Goal: Navigation & Orientation: Find specific page/section

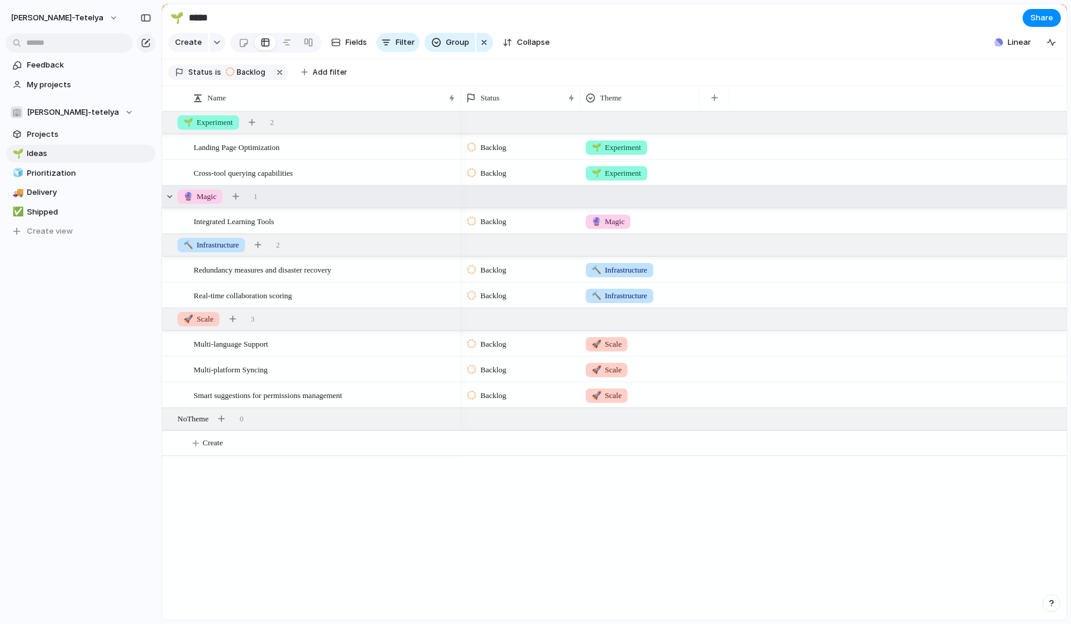
click at [209, 195] on span "🔮 Magic" at bounding box center [200, 197] width 33 height 12
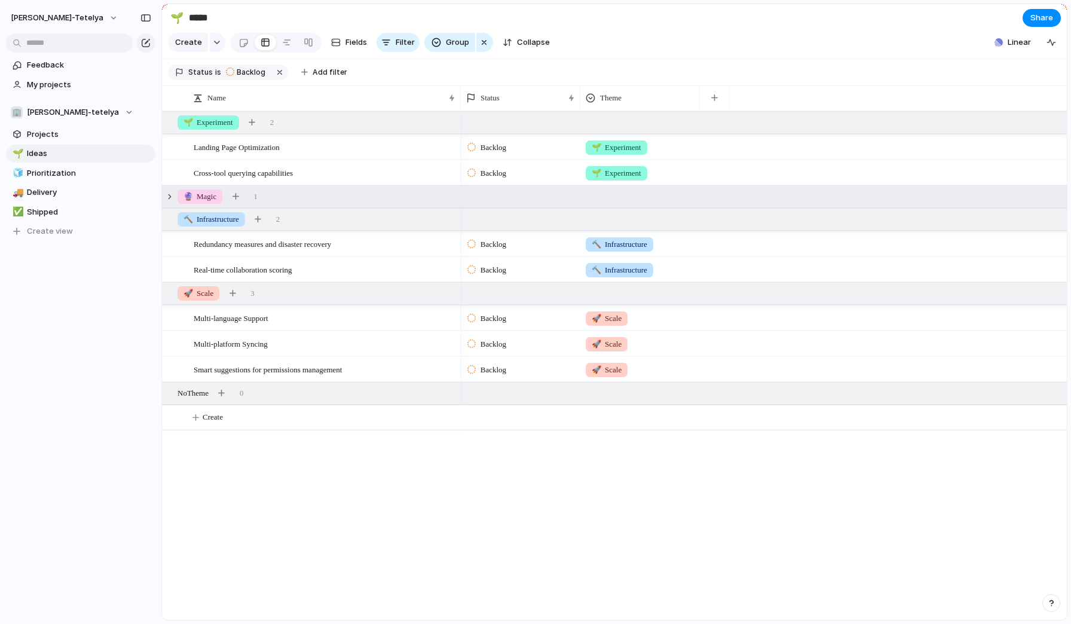
click at [209, 195] on span "🔮 Magic" at bounding box center [200, 197] width 33 height 12
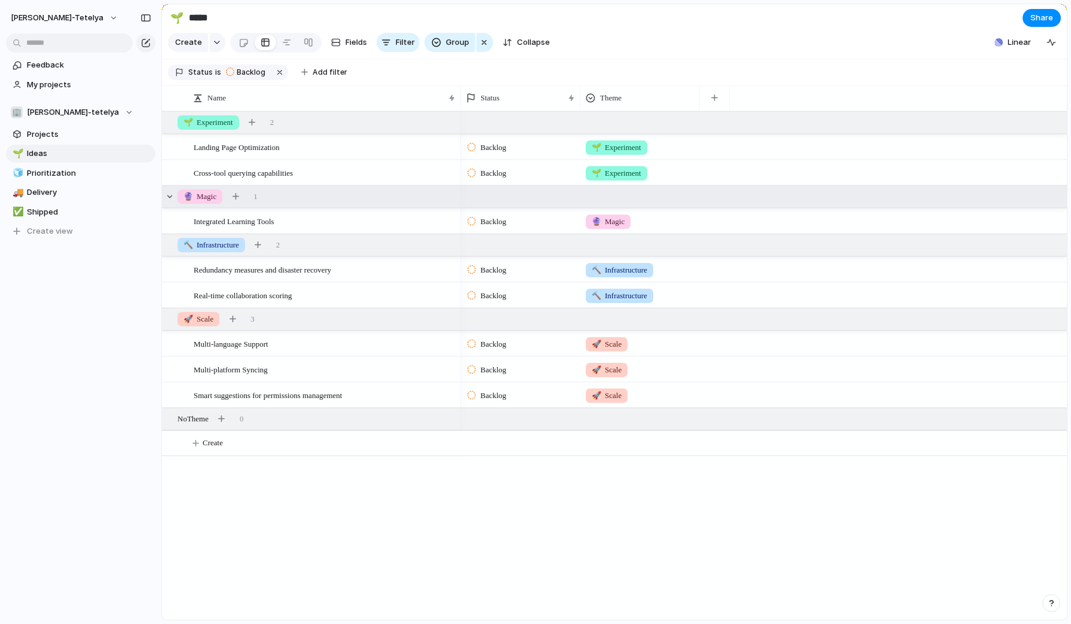
click at [196, 16] on input "*****" at bounding box center [257, 18] width 140 height 22
click at [139, 13] on button "button" at bounding box center [145, 17] width 19 height 19
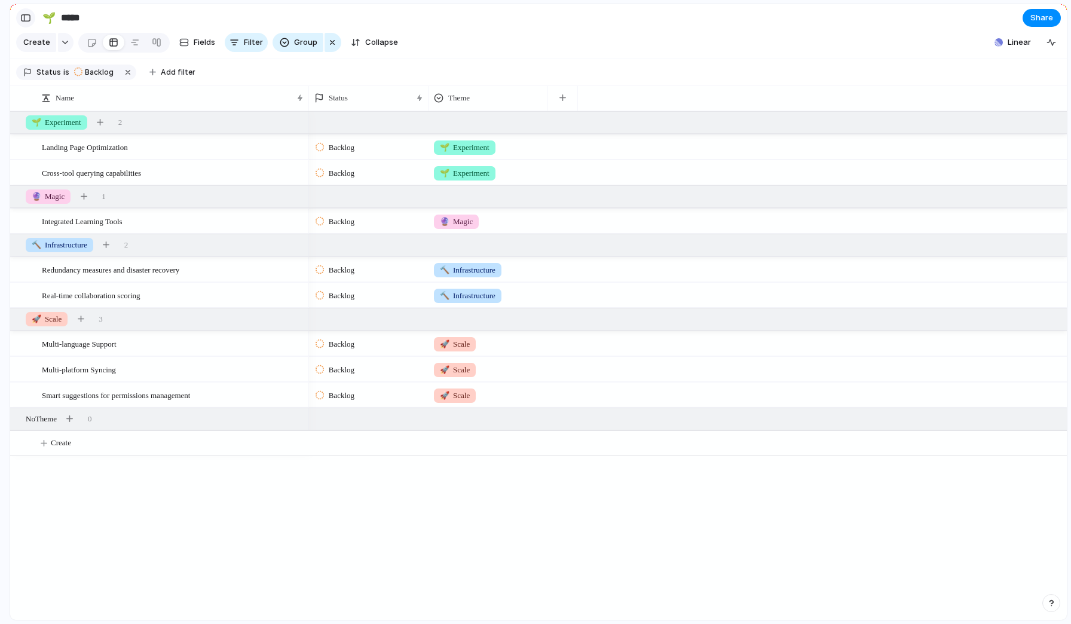
click at [25, 18] on div "button" at bounding box center [25, 18] width 11 height 8
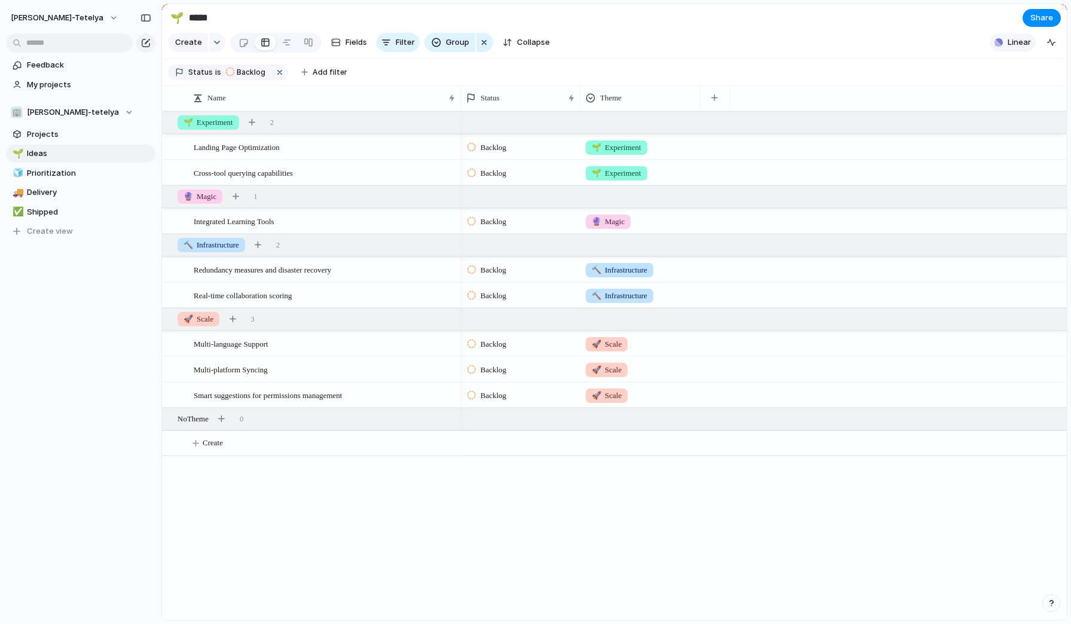
click at [1007, 40] on button "Linear" at bounding box center [1013, 42] width 46 height 18
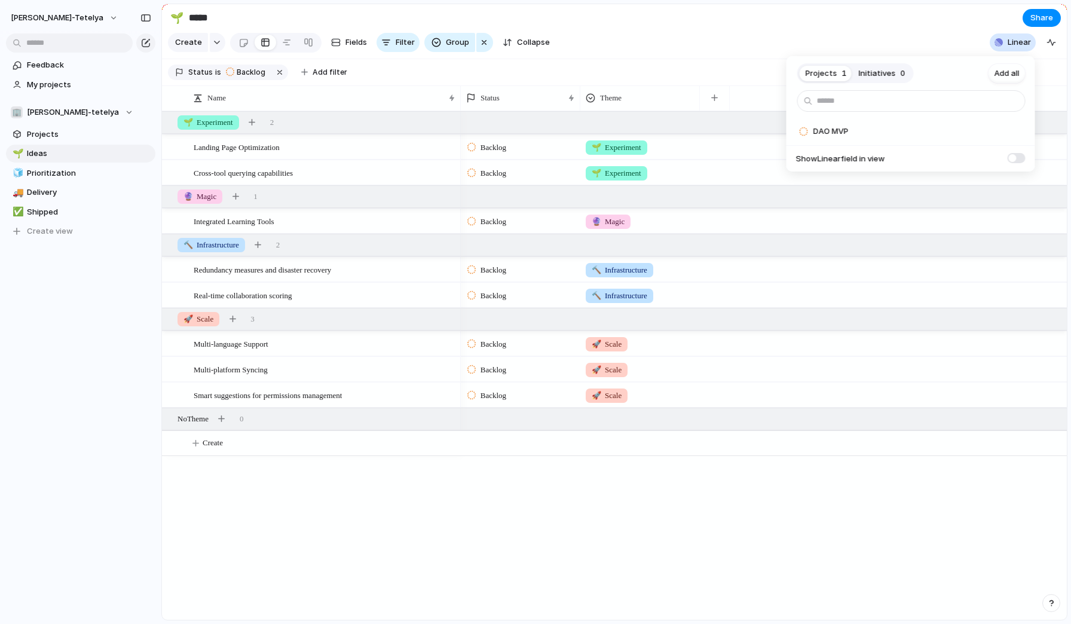
click at [1007, 40] on div "Projects 1 Initiatives 0 Add all DAO MVP Add Show Linear field in view" at bounding box center [535, 312] width 1071 height 624
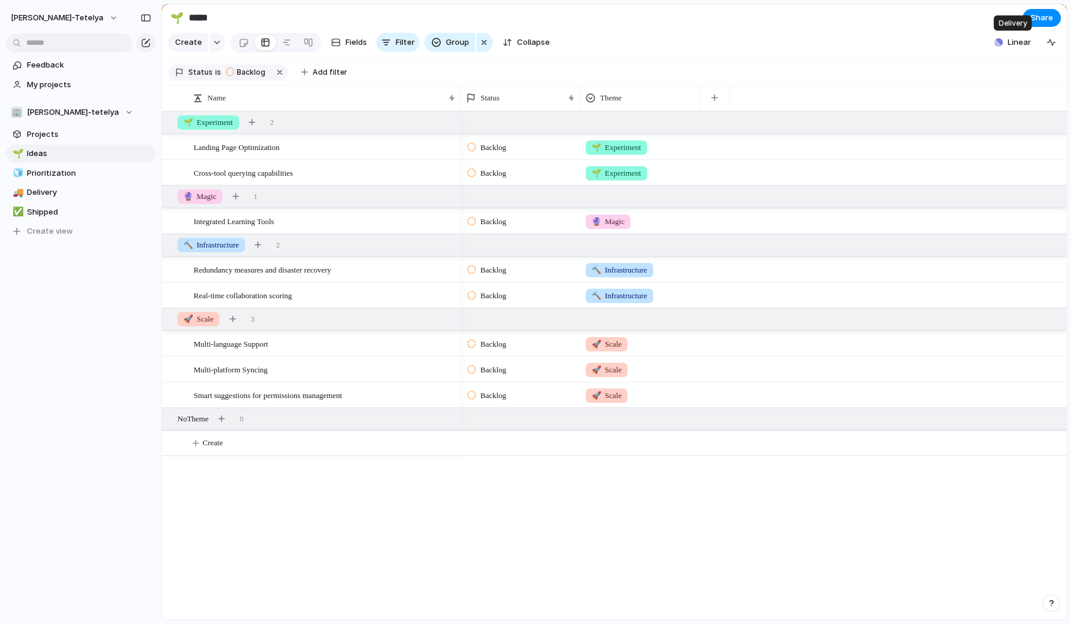
click at [1007, 40] on button "Linear" at bounding box center [1013, 42] width 46 height 18
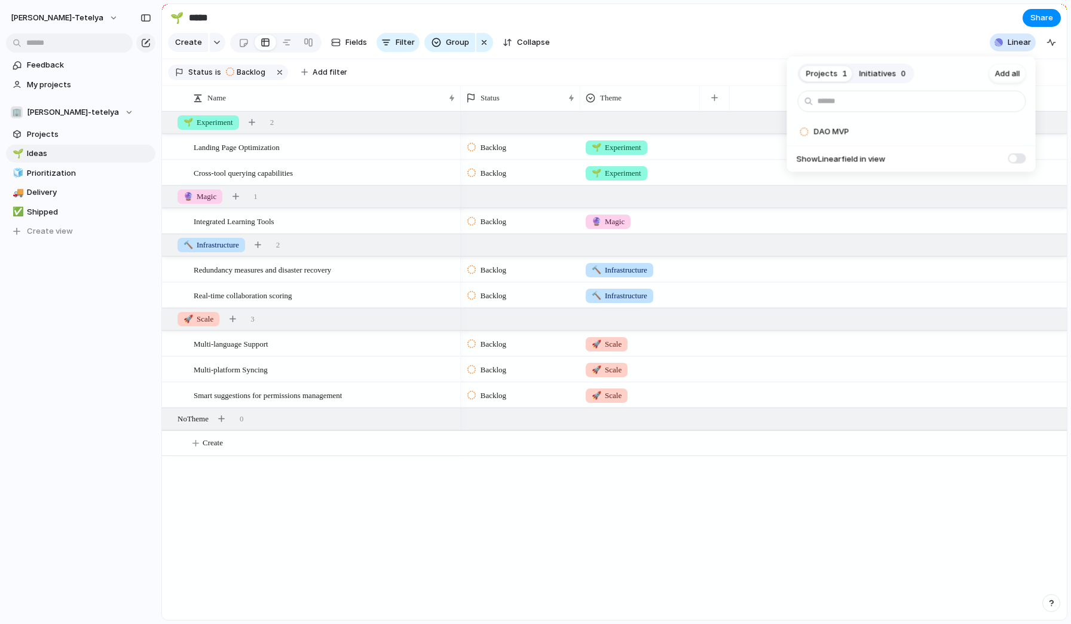
click at [887, 75] on span "Initiatives" at bounding box center [878, 74] width 37 height 12
click at [839, 74] on button "Projects 1" at bounding box center [826, 73] width 53 height 19
click at [815, 20] on div "Projects 1 Initiatives 0 Add all DAO MVP Add Show Linear field in view" at bounding box center [535, 312] width 1071 height 624
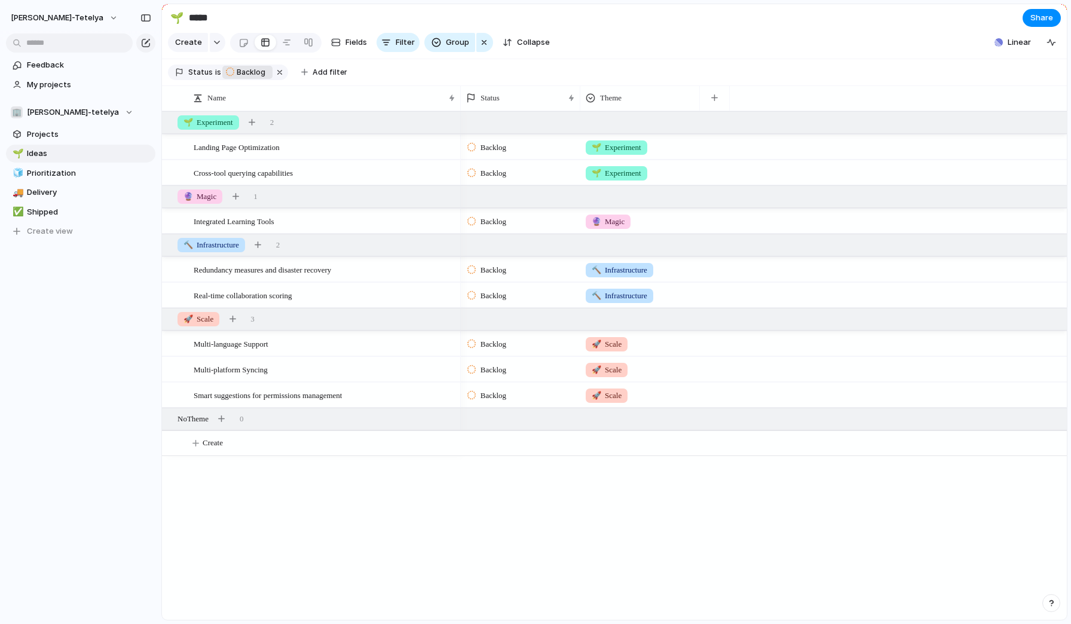
click at [237, 71] on span "Backlog" at bounding box center [251, 72] width 29 height 11
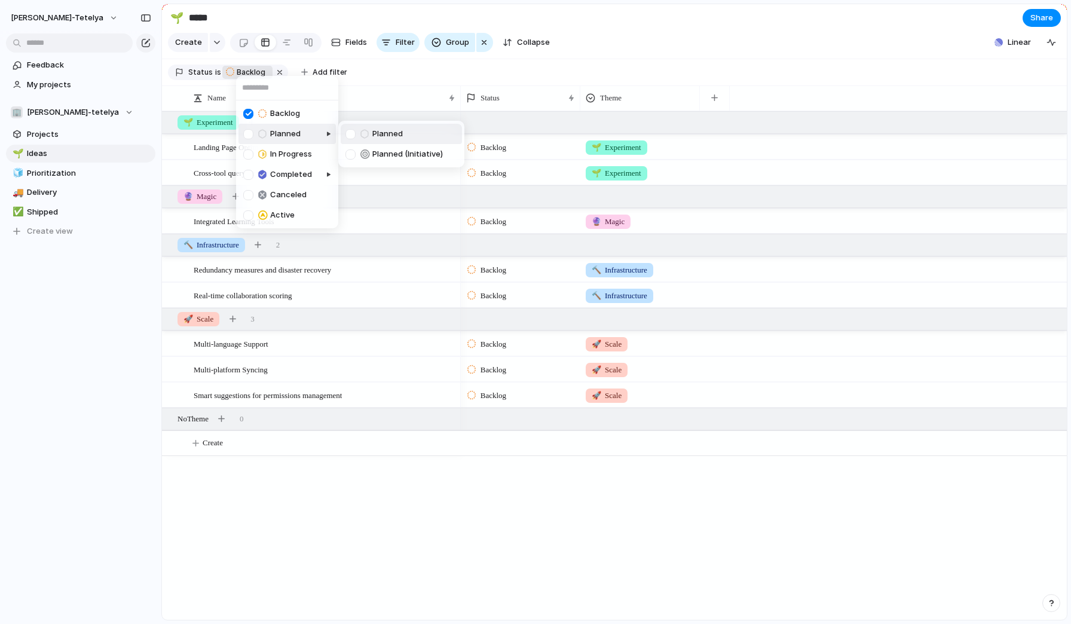
click at [240, 126] on div at bounding box center [289, 144] width 99 height 47
click at [249, 147] on div "In Progress" at bounding box center [277, 154] width 69 height 14
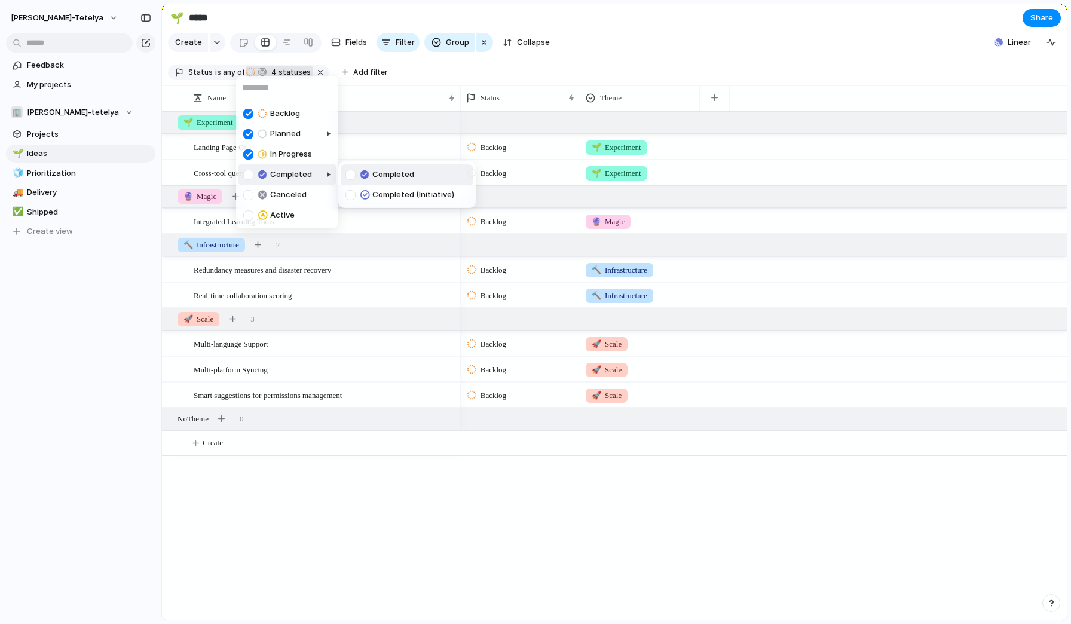
click at [250, 173] on body "[PERSON_NAME]-tetelya Feedback My projects 🏢 [PERSON_NAME]-tetelya Projects 🌱 I…" at bounding box center [535, 312] width 1071 height 624
click at [249, 192] on div at bounding box center [248, 195] width 10 height 10
click at [249, 170] on div at bounding box center [248, 175] width 10 height 10
click at [247, 194] on div at bounding box center [248, 195] width 10 height 10
click at [247, 173] on div at bounding box center [248, 175] width 10 height 10
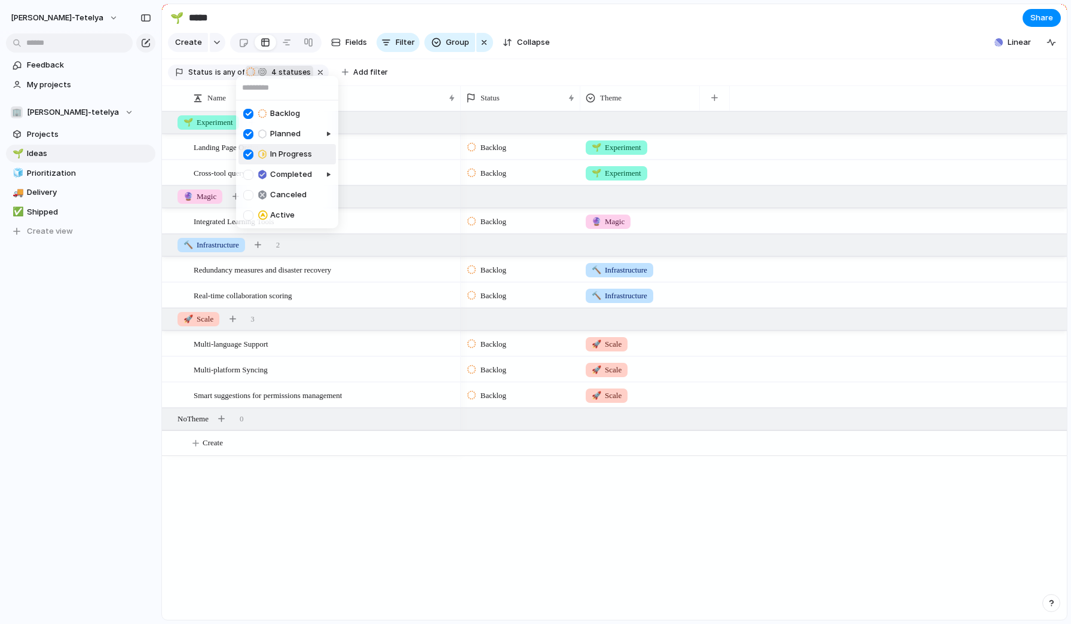
click at [247, 152] on div at bounding box center [248, 154] width 10 height 10
click at [247, 135] on div at bounding box center [248, 134] width 10 height 10
click at [247, 114] on div at bounding box center [248, 114] width 10 height 10
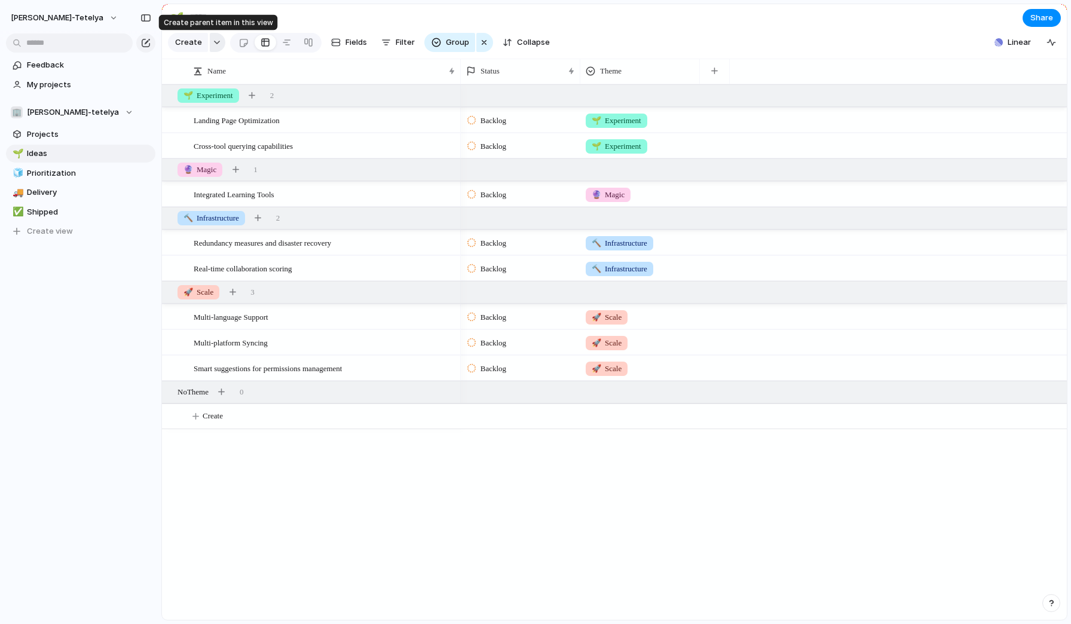
click at [213, 39] on button "button" at bounding box center [218, 42] width 16 height 19
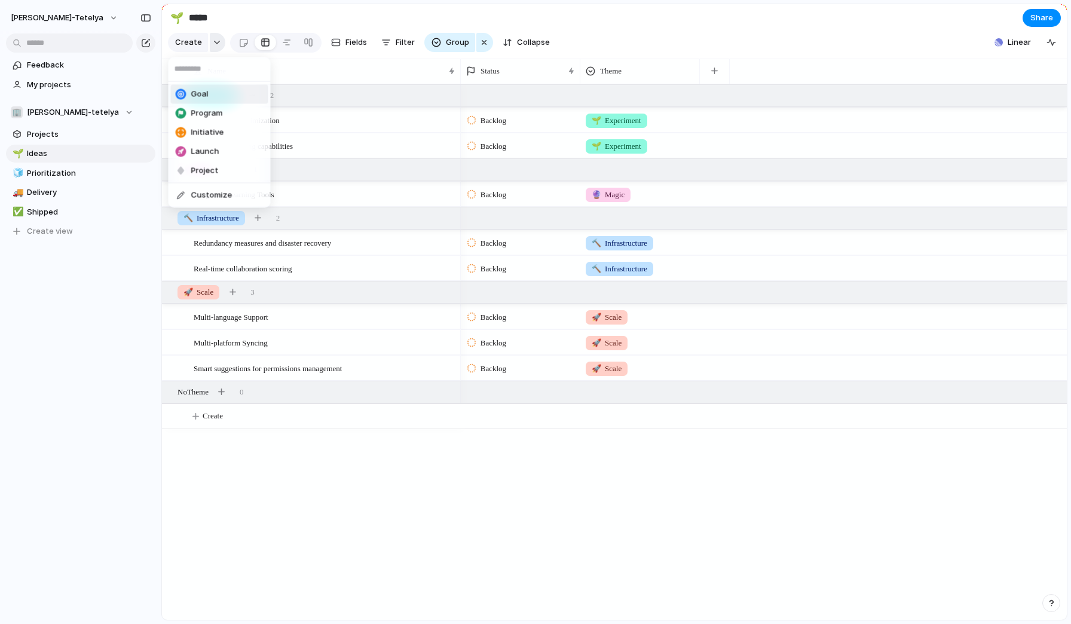
click at [213, 39] on div "Goal Program Initiative Launch Project Customize" at bounding box center [535, 312] width 1071 height 624
click at [62, 170] on span "Prioritization" at bounding box center [89, 173] width 124 height 12
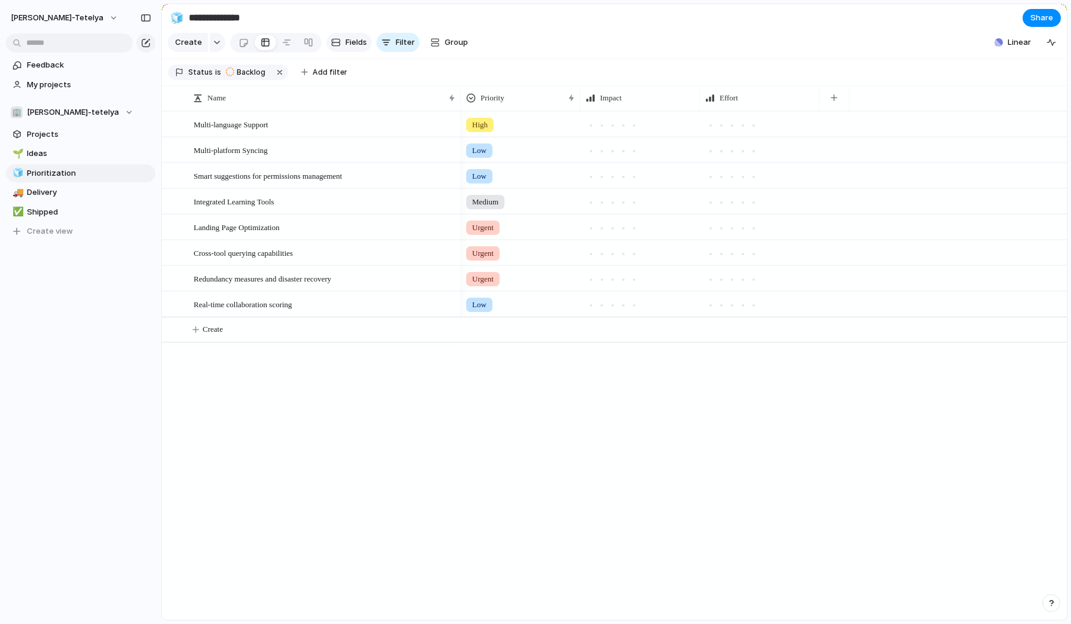
click at [342, 50] on button "Fields" at bounding box center [348, 42] width 45 height 19
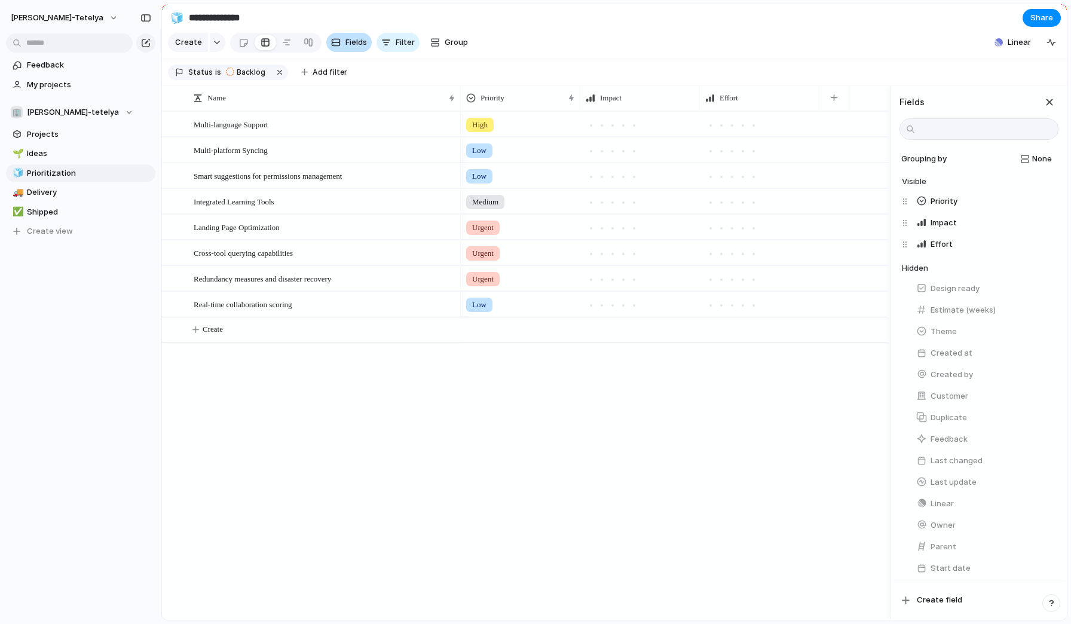
click at [342, 49] on button "Fields" at bounding box center [348, 42] width 45 height 19
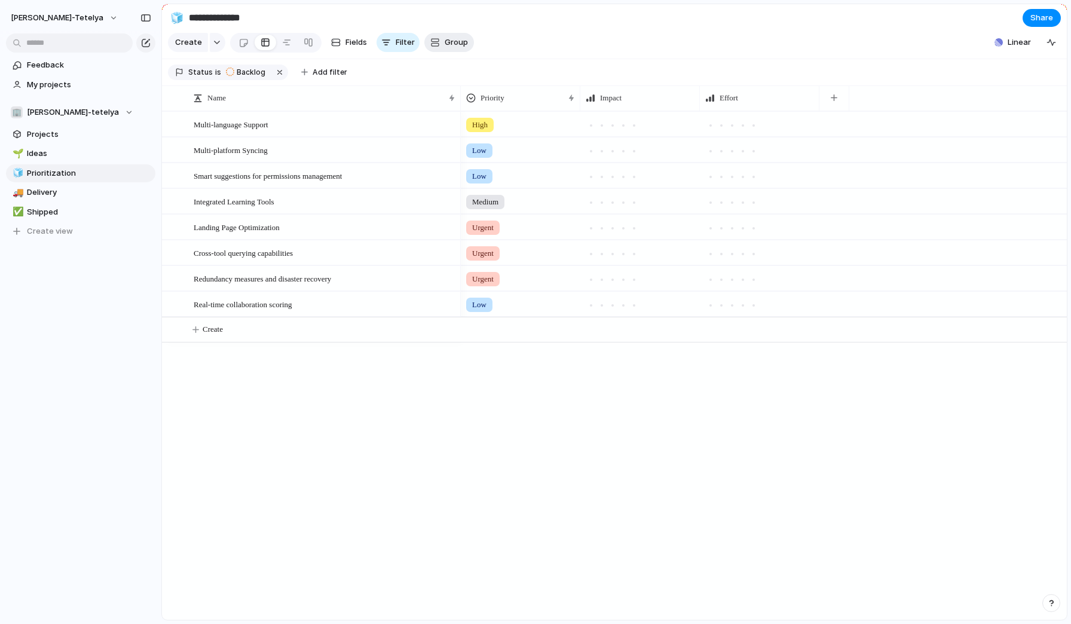
click at [463, 48] on button "Group" at bounding box center [449, 42] width 50 height 19
click at [463, 48] on div "Owner Team Customer Priority Impact Effort Design ready Status Theme Created by" at bounding box center [535, 312] width 1071 height 624
click at [57, 198] on link "🚚 Delivery" at bounding box center [80, 193] width 149 height 18
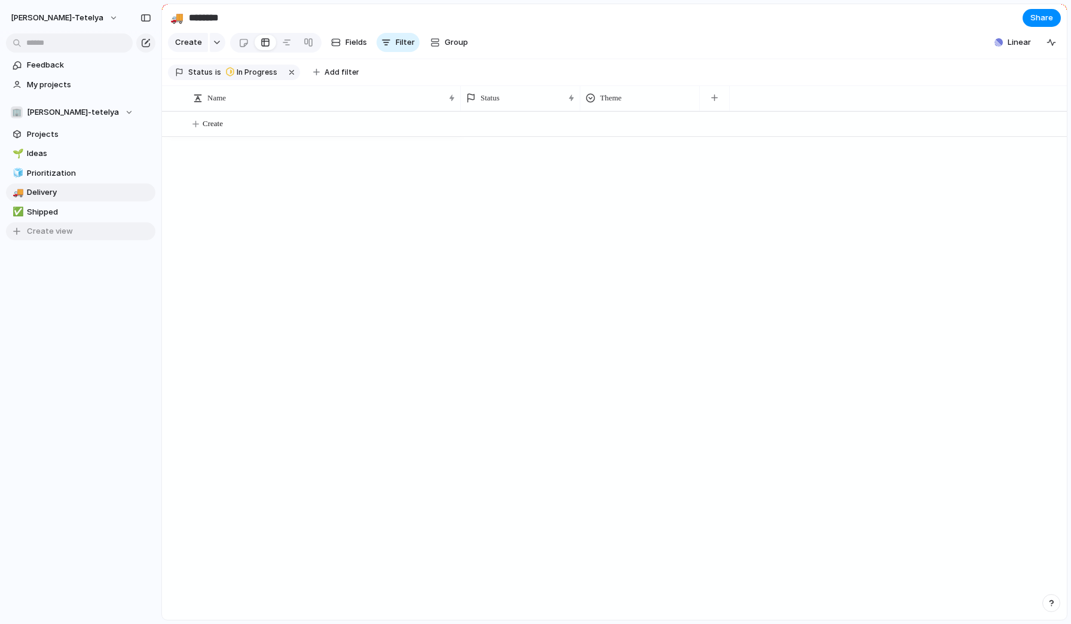
click at [55, 222] on button "Create view" at bounding box center [80, 231] width 149 height 18
click at [55, 214] on span "Shipped" at bounding box center [89, 212] width 124 height 12
type input "*******"
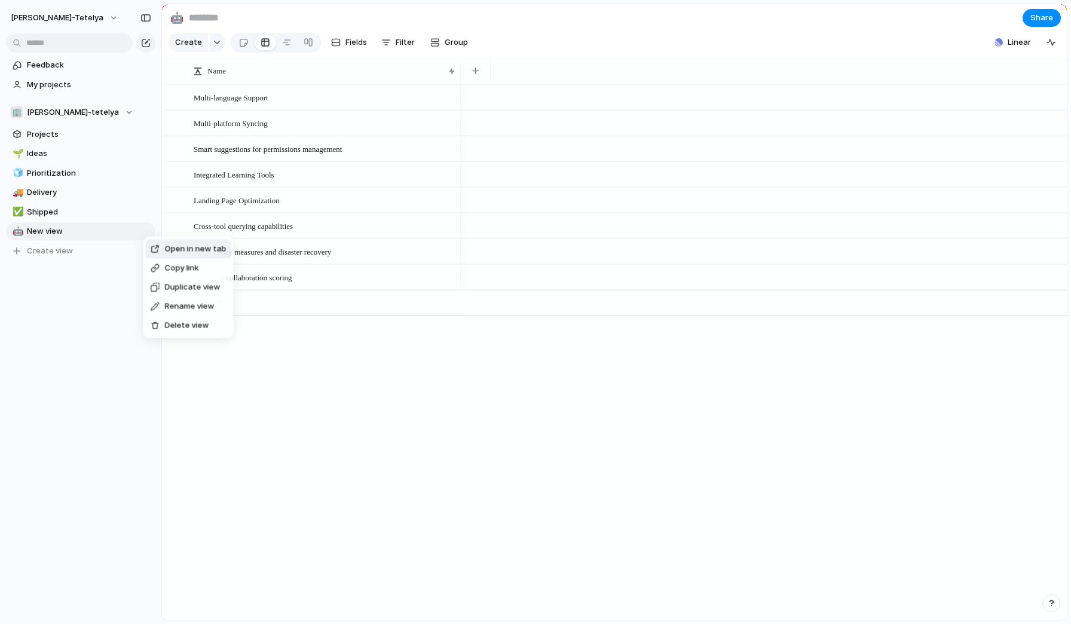
click at [181, 325] on span "Delete view" at bounding box center [187, 326] width 44 height 12
type input "*******"
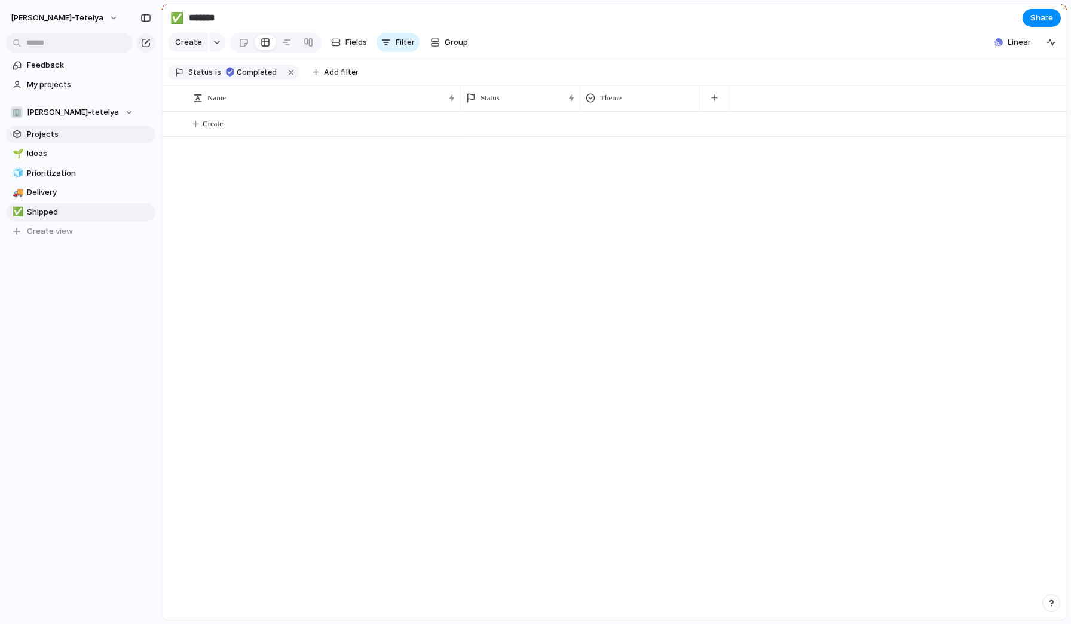
click at [74, 135] on span "Projects" at bounding box center [89, 135] width 124 height 12
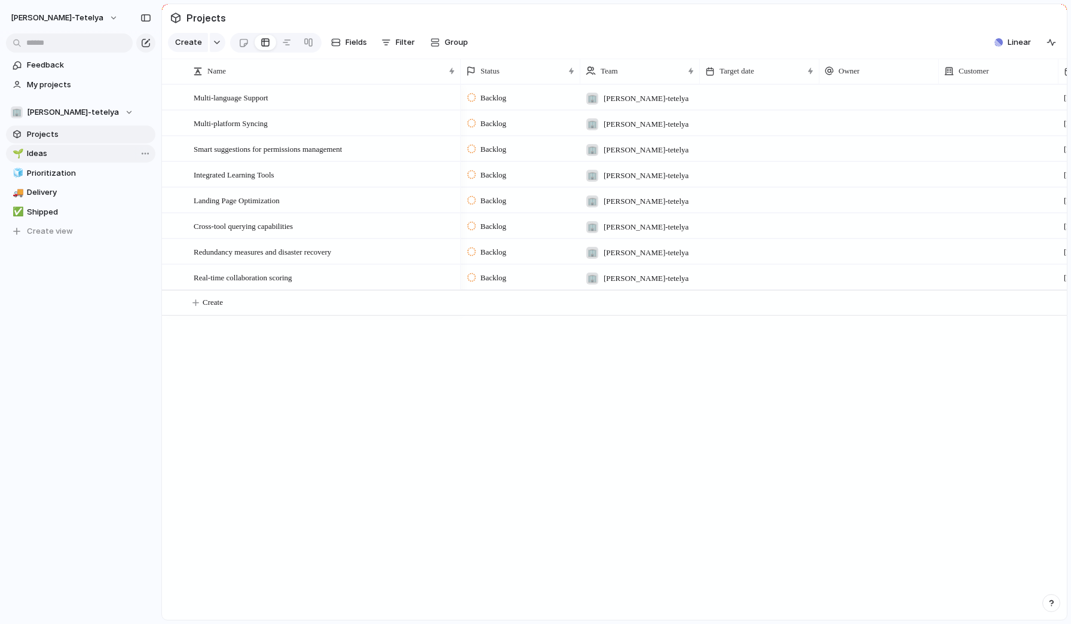
click at [71, 145] on link "🌱 Ideas" at bounding box center [80, 154] width 149 height 18
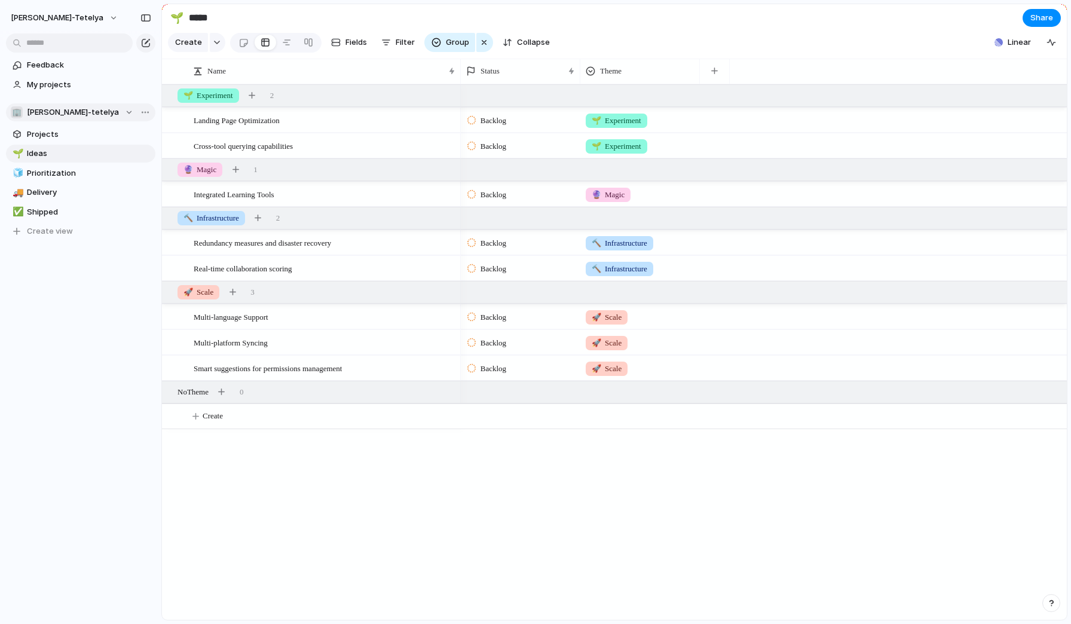
click at [84, 108] on div "🏢 [PERSON_NAME]-tetelya" at bounding box center [72, 112] width 123 height 12
click at [66, 185] on span "Tetelea test environment" at bounding box center [85, 181] width 97 height 12
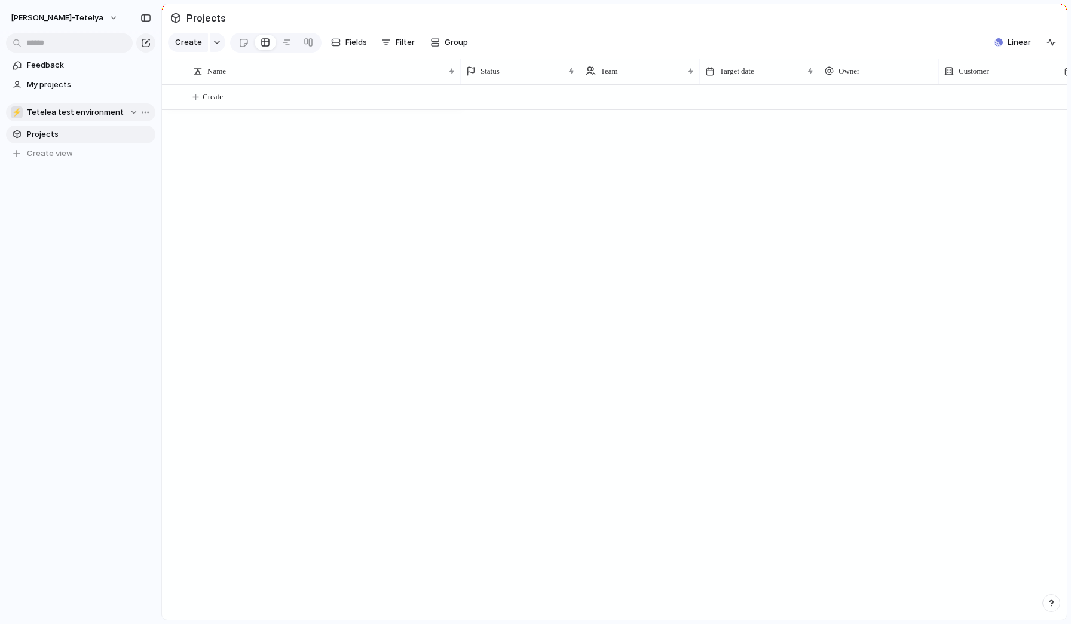
click at [123, 112] on div "⚡ Tetelea test environment" at bounding box center [74, 112] width 127 height 12
click at [79, 161] on span "[PERSON_NAME]-tetelya" at bounding box center [83, 161] width 92 height 12
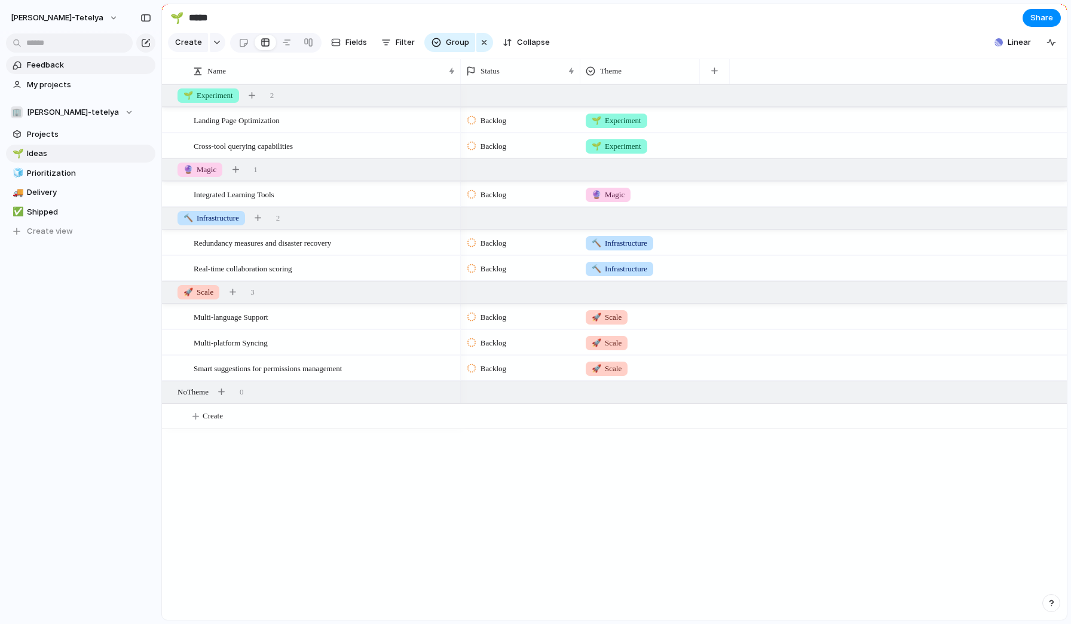
click at [54, 69] on span "Feedback" at bounding box center [89, 65] width 124 height 12
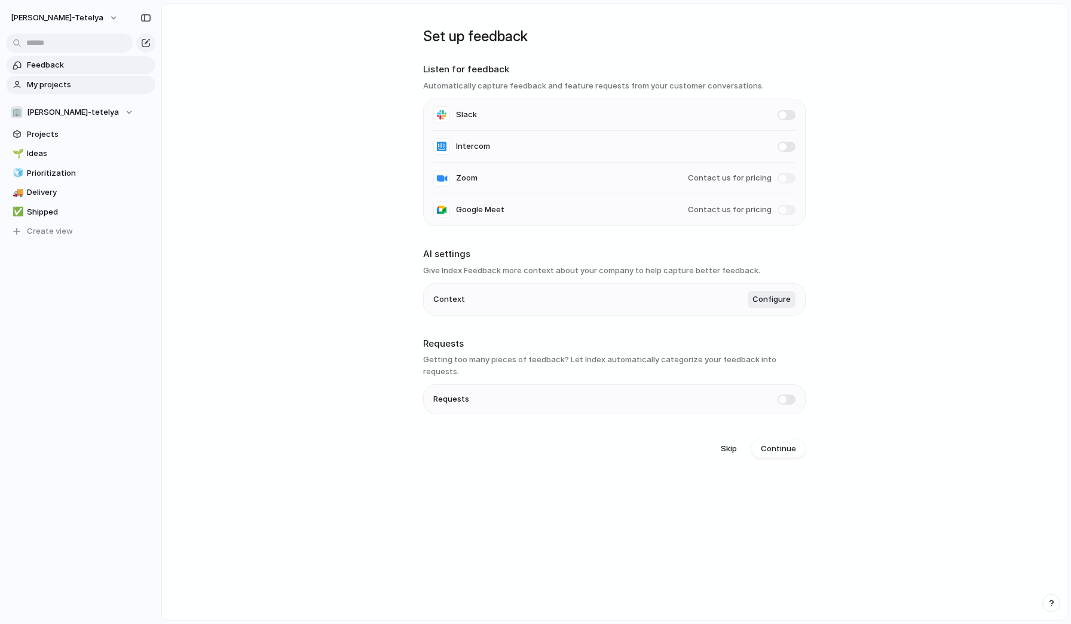
click at [73, 85] on span "My projects" at bounding box center [89, 85] width 124 height 12
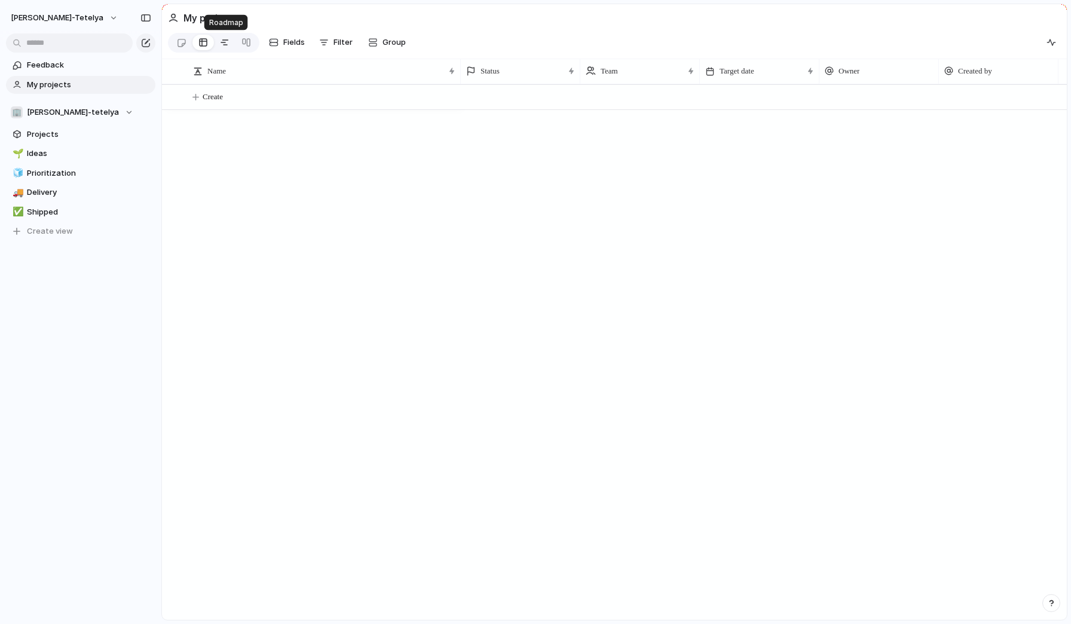
click at [225, 45] on div at bounding box center [225, 42] width 10 height 19
click at [249, 42] on div at bounding box center [247, 42] width 10 height 19
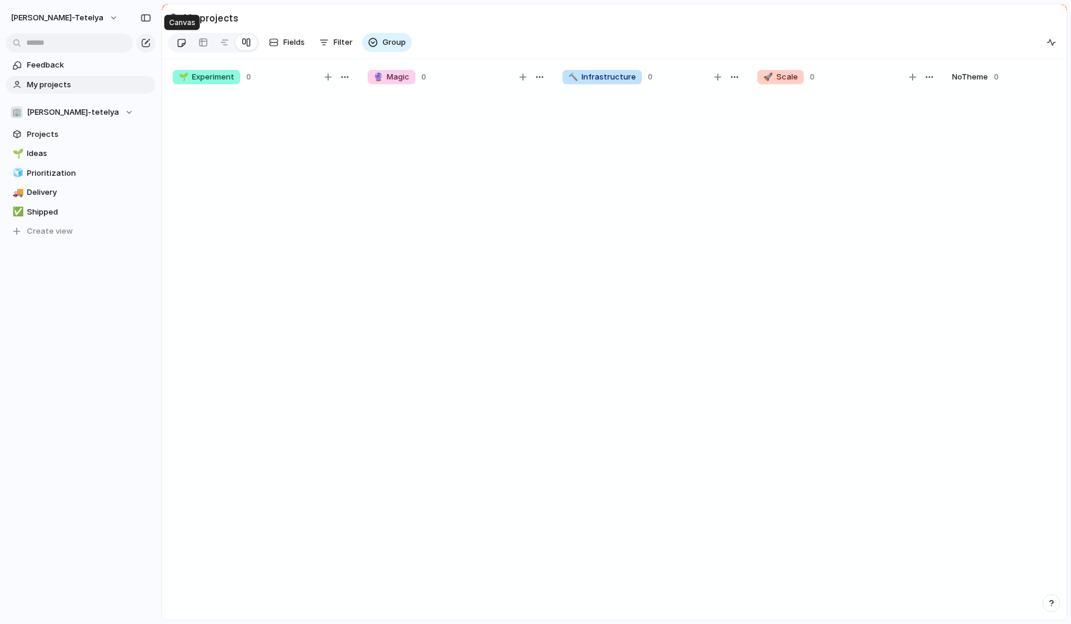
click at [189, 45] on link at bounding box center [181, 42] width 22 height 19
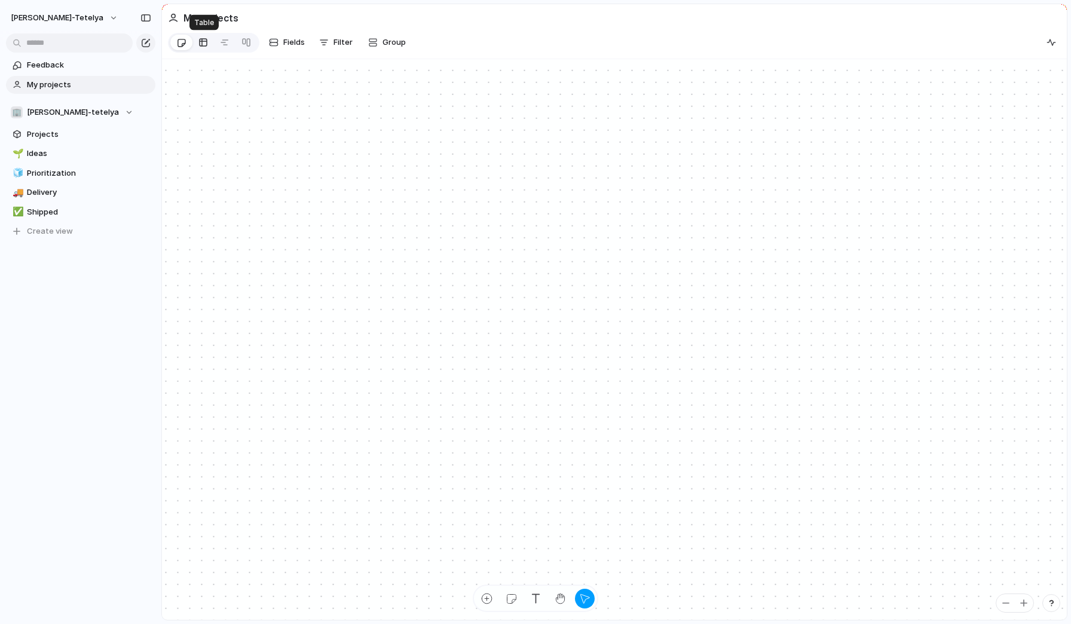
click at [199, 45] on div at bounding box center [203, 42] width 10 height 19
click at [180, 44] on div at bounding box center [181, 43] width 10 height 20
drag, startPoint x: 329, startPoint y: 199, endPoint x: 442, endPoint y: 292, distance: 146.0
click at [286, 45] on span "Fields" at bounding box center [294, 42] width 22 height 12
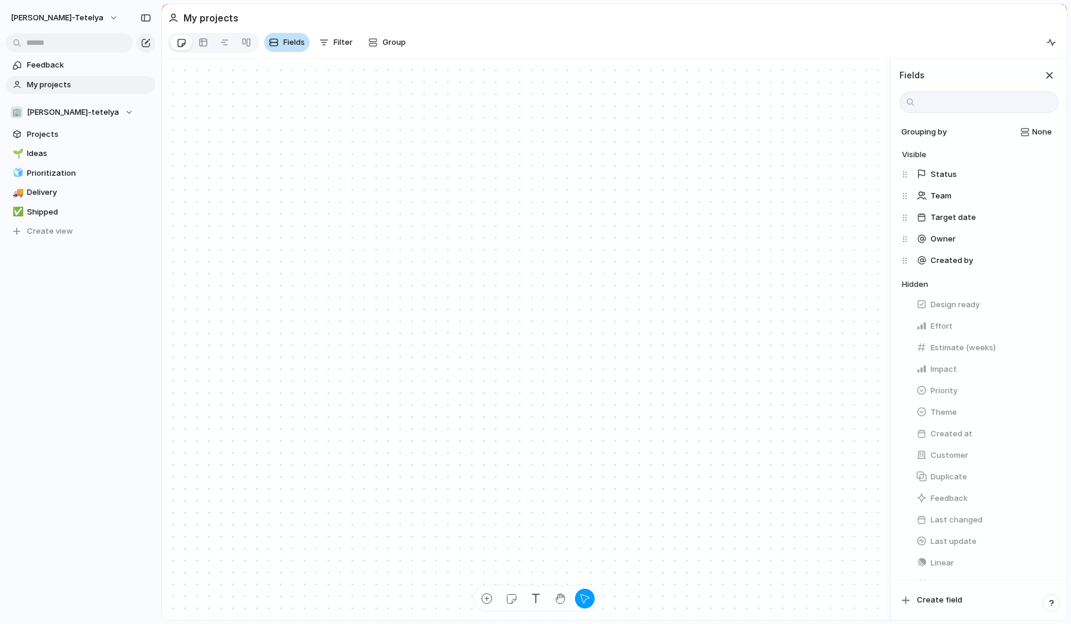
click at [286, 45] on span "Fields" at bounding box center [294, 42] width 22 height 12
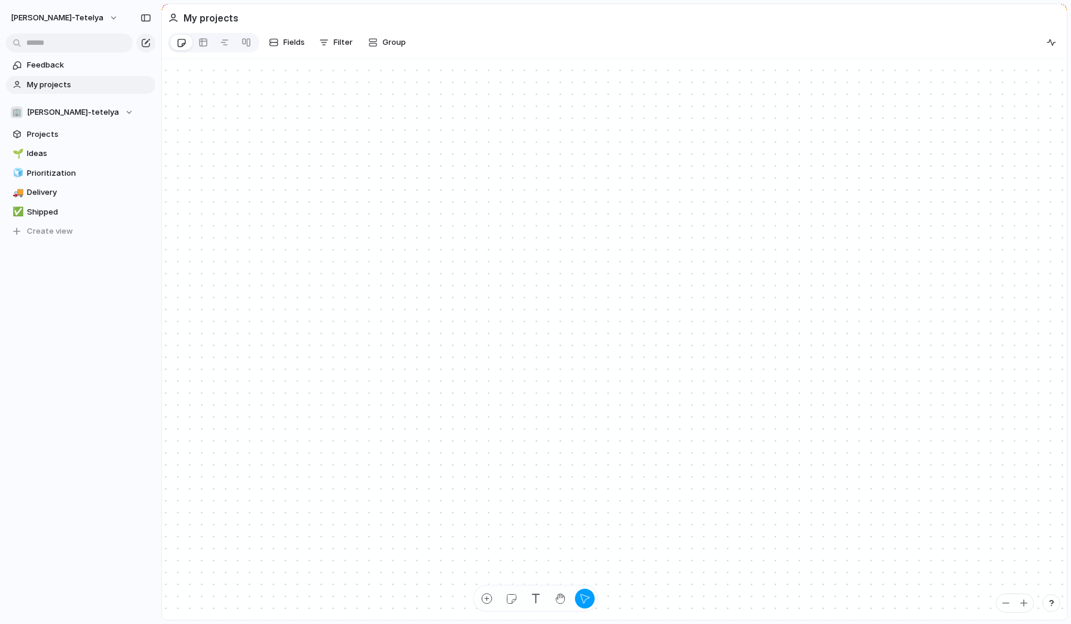
click at [54, 54] on section "Feedback My projects" at bounding box center [80, 74] width 161 height 40
click at [51, 62] on span "Feedback" at bounding box center [89, 65] width 124 height 12
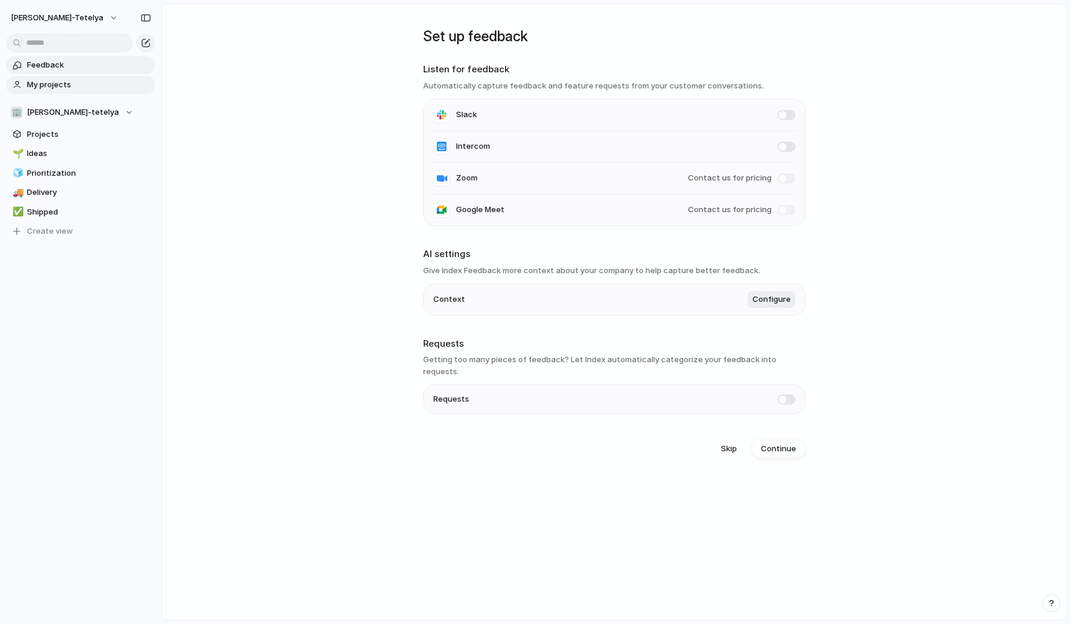
click at [50, 89] on span "My projects" at bounding box center [89, 85] width 124 height 12
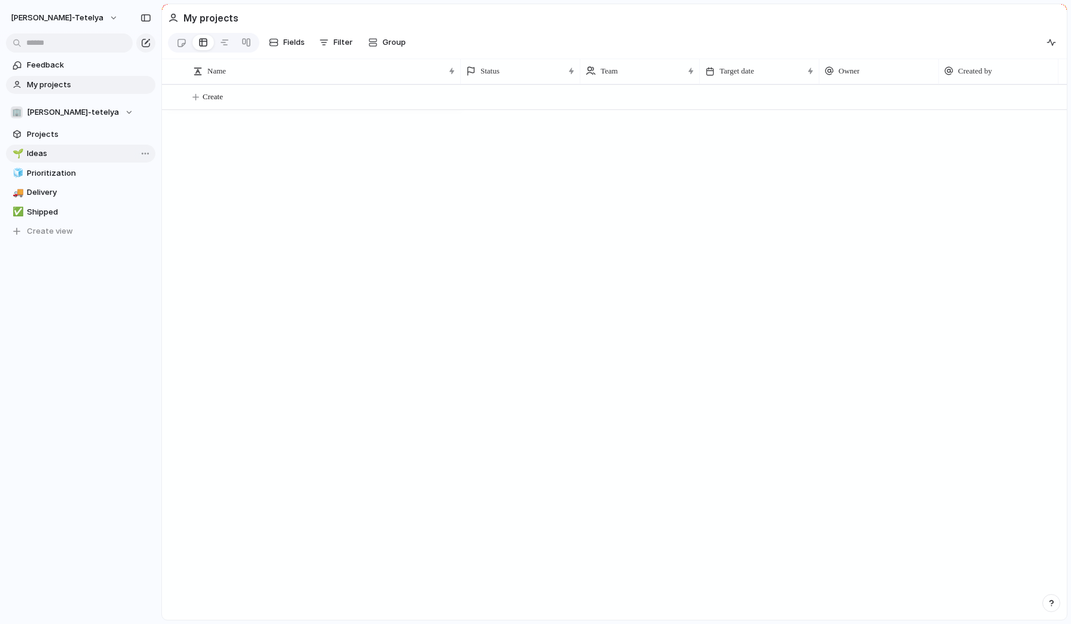
click at [44, 152] on span "Ideas" at bounding box center [89, 154] width 124 height 12
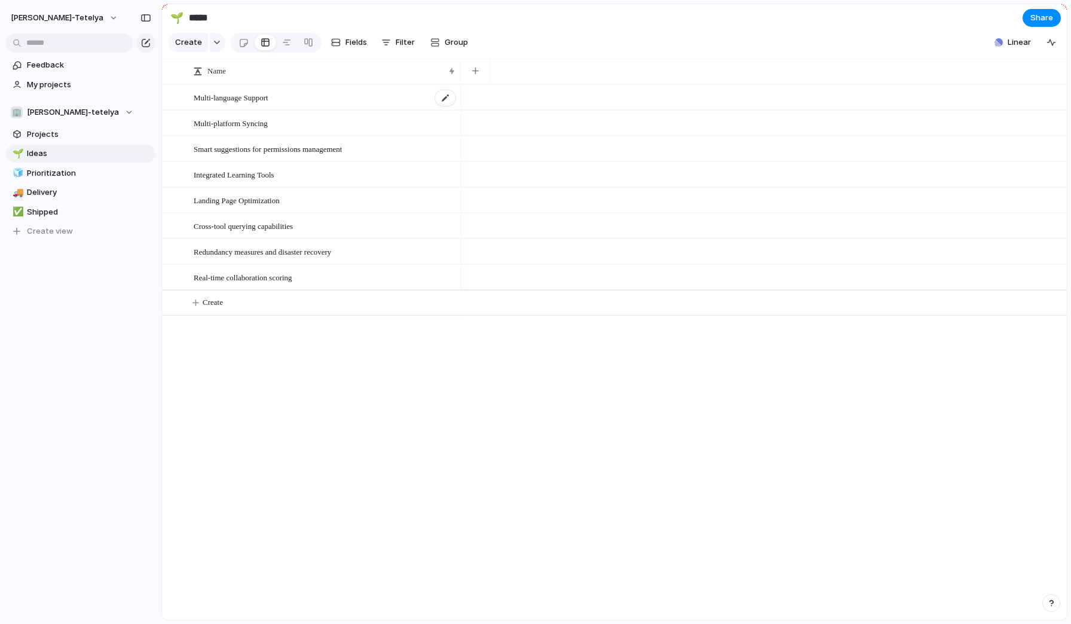
click at [335, 98] on div "Multi-language Support" at bounding box center [325, 97] width 263 height 25
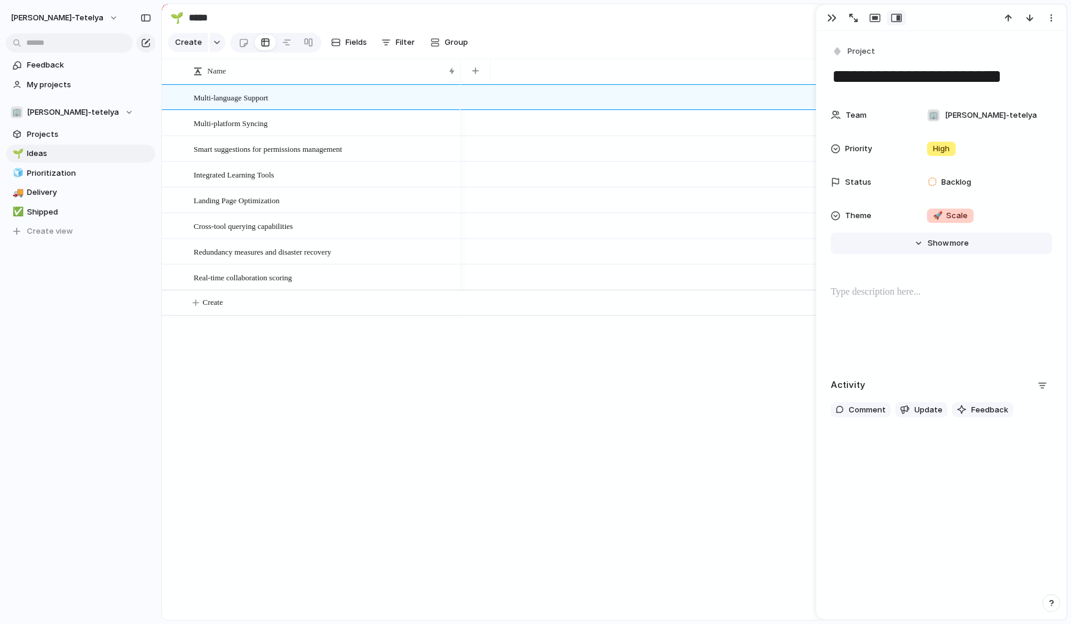
click at [924, 250] on button "Hide Show more" at bounding box center [941, 244] width 221 height 22
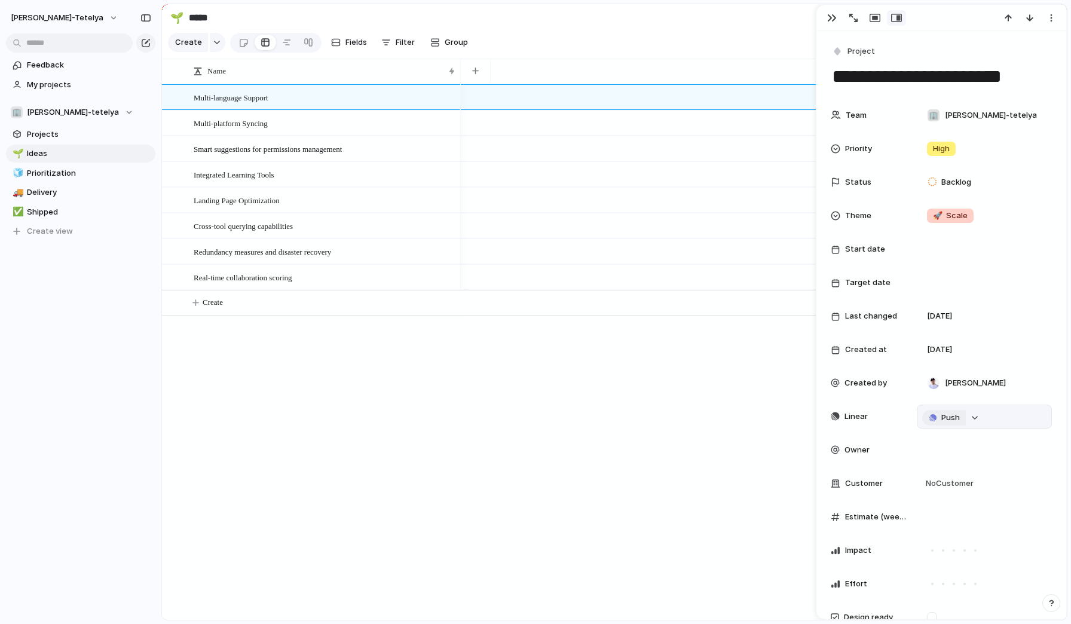
click at [956, 418] on span "Push" at bounding box center [951, 418] width 19 height 12
click at [947, 418] on div "Project Issue" at bounding box center [535, 312] width 1071 height 624
click at [973, 420] on div "button" at bounding box center [975, 417] width 8 height 5
click at [1012, 471] on button "Issues" at bounding box center [1025, 465] width 69 height 24
click at [835, 443] on div "Projects Issues Searching..." at bounding box center [535, 312] width 1071 height 624
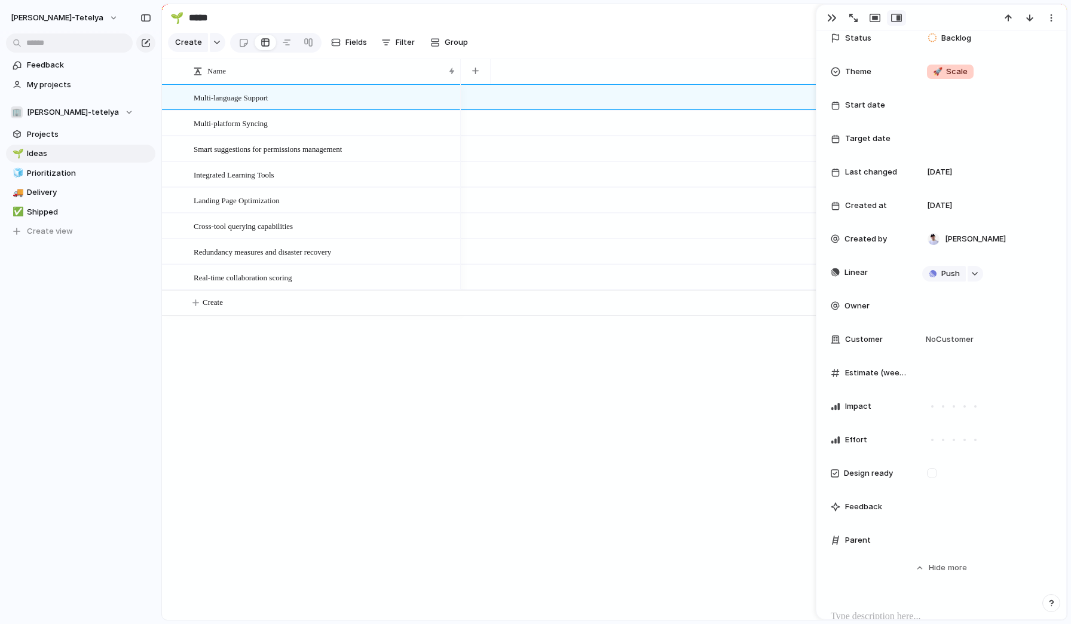
scroll to position [220, 0]
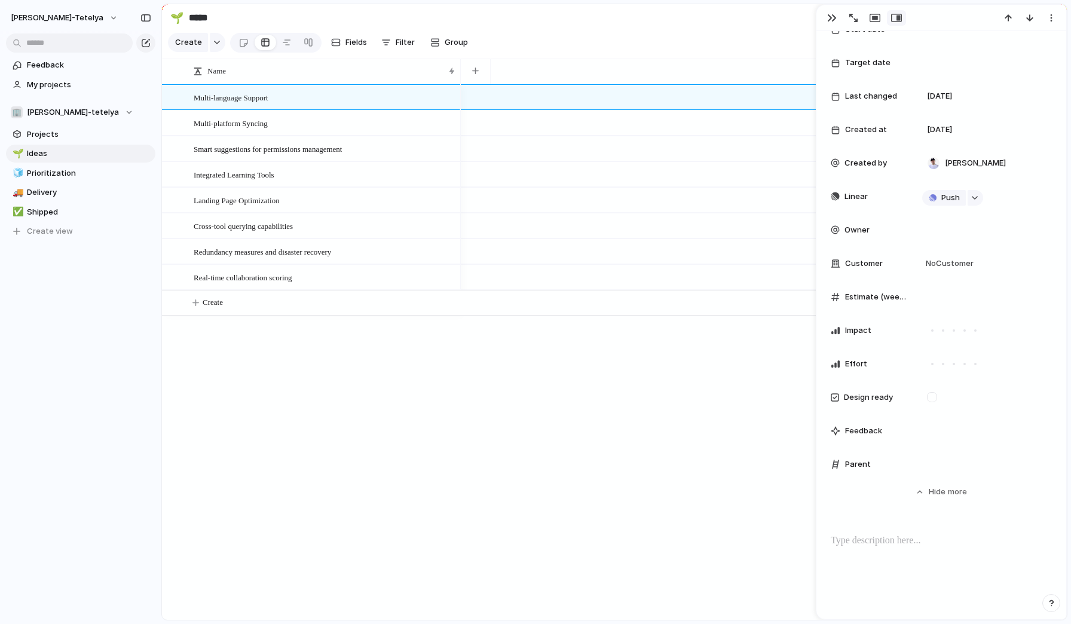
click at [838, 466] on div at bounding box center [836, 465] width 10 height 10
click at [877, 466] on div "Parent" at bounding box center [869, 465] width 77 height 12
click at [665, 361] on div at bounding box center [764, 352] width 606 height 536
click at [942, 397] on form at bounding box center [932, 397] width 20 height 10
click at [934, 398] on div at bounding box center [932, 397] width 10 height 10
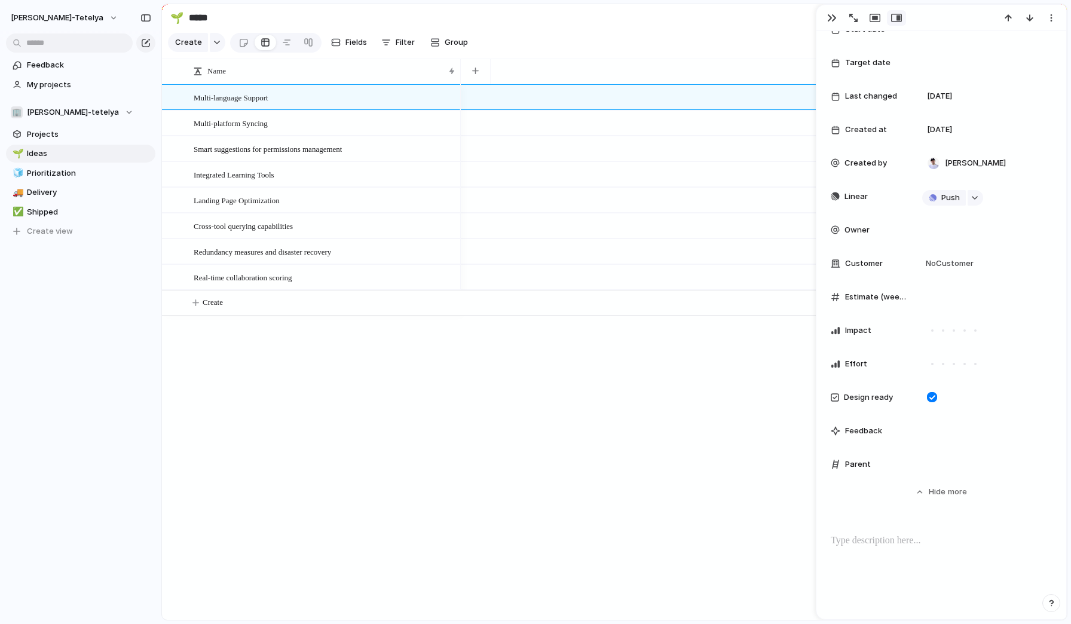
click at [728, 448] on div at bounding box center [764, 352] width 606 height 536
click at [940, 432] on div at bounding box center [984, 431] width 135 height 24
click at [941, 434] on div at bounding box center [984, 431] width 135 height 24
click at [1050, 16] on div "button" at bounding box center [1052, 18] width 10 height 10
click at [1050, 16] on div "Mark as duplicate Delete" at bounding box center [535, 312] width 1071 height 624
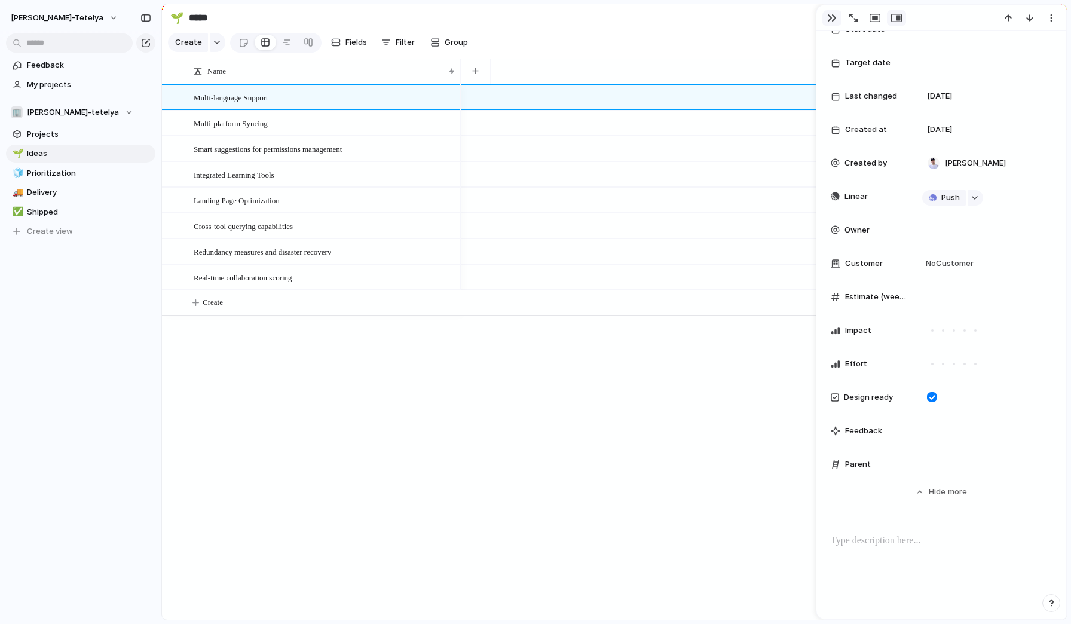
click at [833, 16] on div "button" at bounding box center [832, 18] width 10 height 10
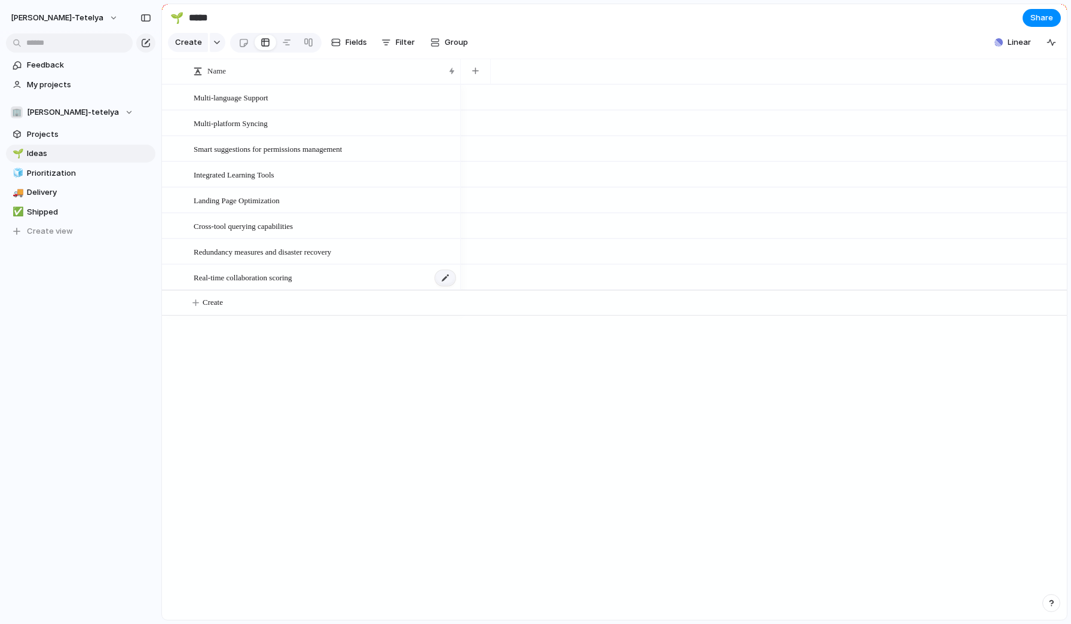
click at [449, 280] on div at bounding box center [445, 278] width 20 height 16
click at [146, 41] on div "button" at bounding box center [146, 43] width 10 height 10
